Goal: Book appointment/travel/reservation

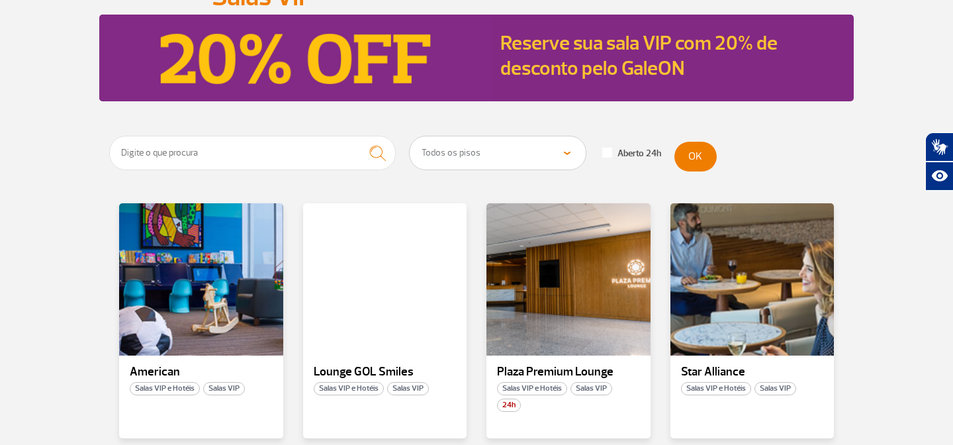
scroll to position [129, 0]
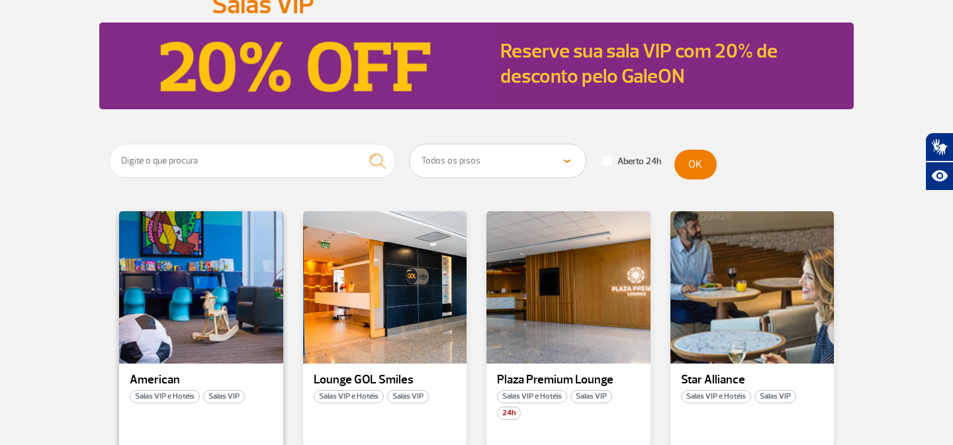
click at [165, 401] on span "Salas VIP e Hotéis" at bounding box center [165, 396] width 70 height 13
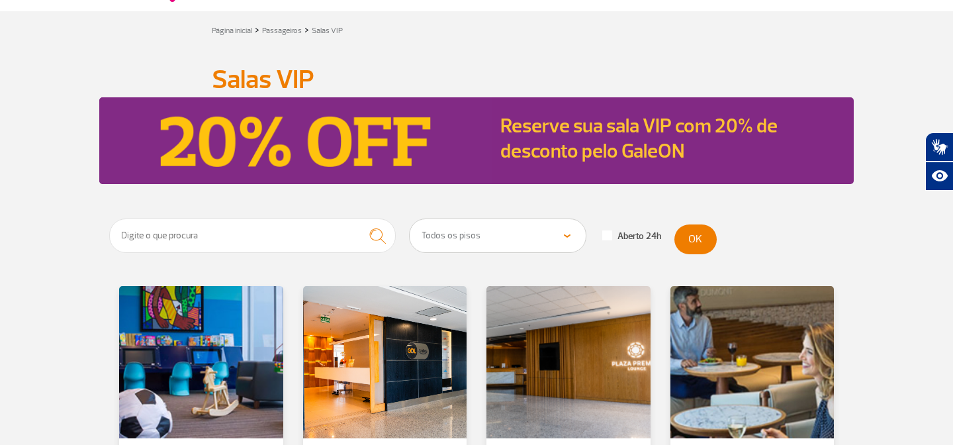
scroll to position [136, 0]
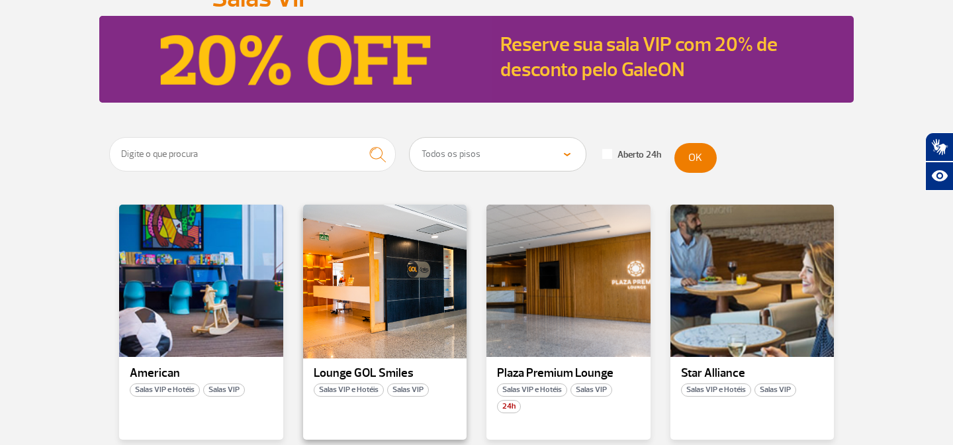
click at [341, 297] on div at bounding box center [384, 281] width 167 height 156
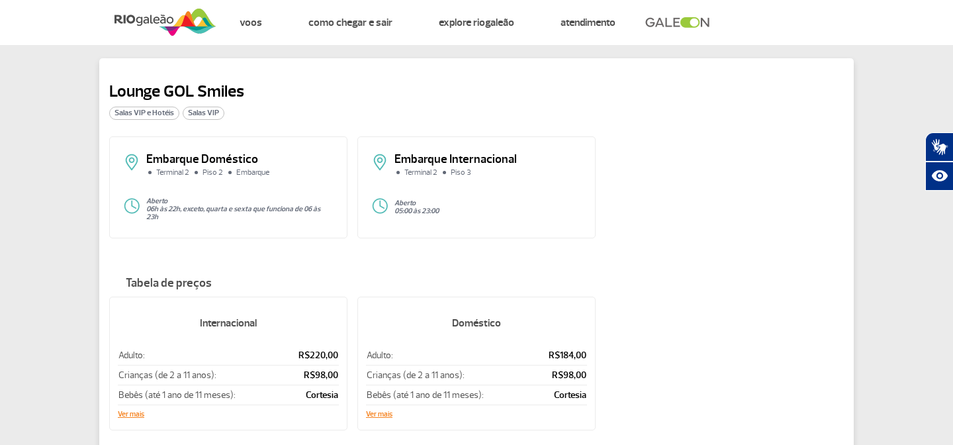
scroll to position [13, 0]
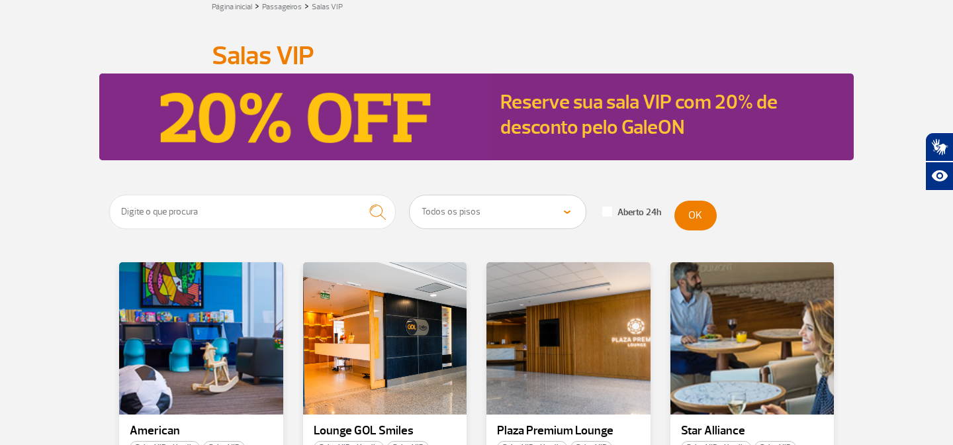
scroll to position [141, 0]
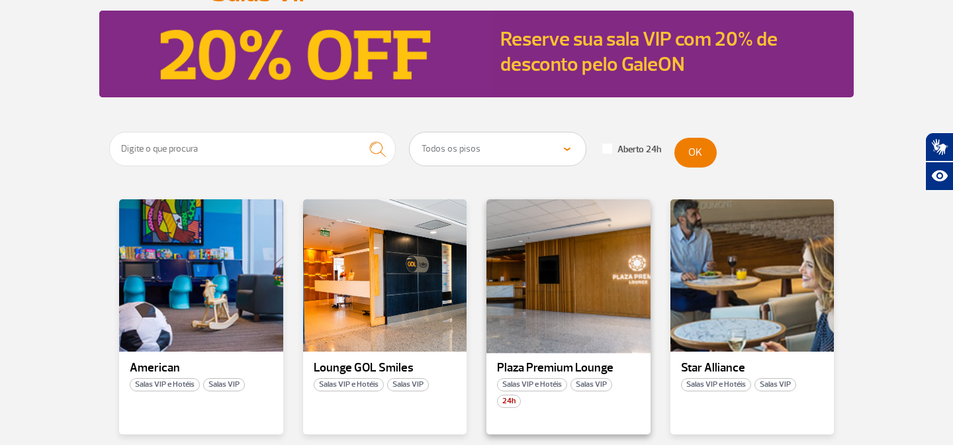
click at [556, 298] on div at bounding box center [568, 276] width 167 height 156
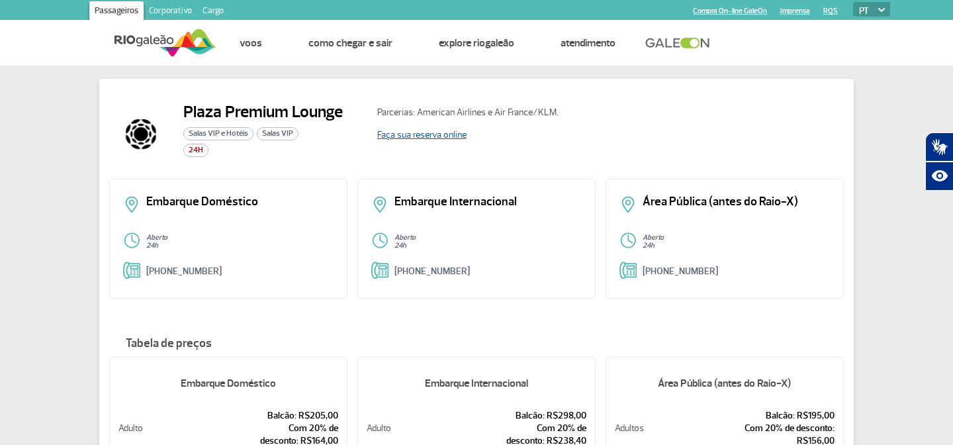
click at [447, 134] on link "Faça sua reserva online" at bounding box center [421, 134] width 89 height 11
